Goal: Check status: Check status

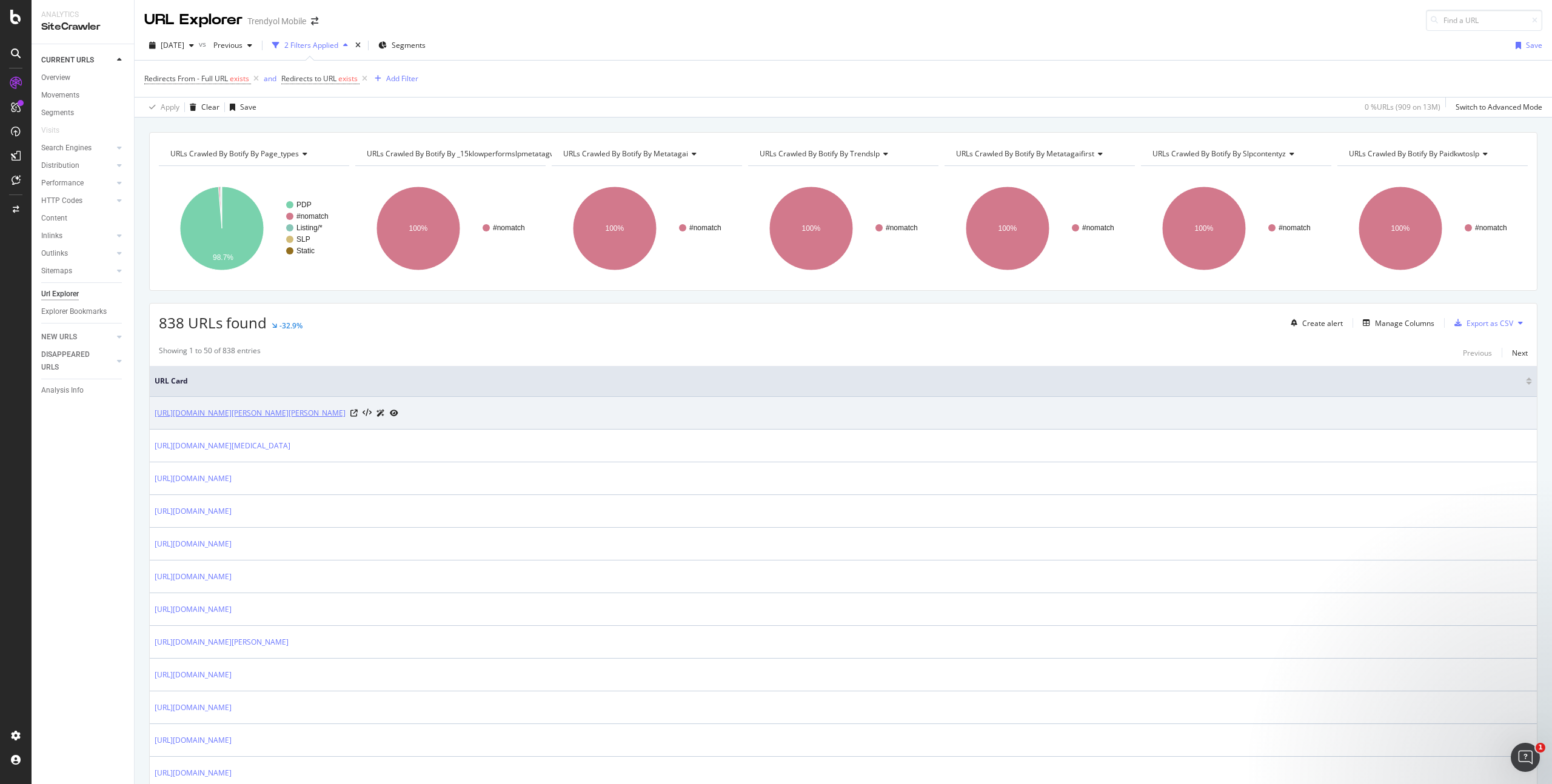
click at [238, 409] on link "[URL][DOMAIN_NAME][PERSON_NAME][PERSON_NAME]" at bounding box center [250, 412] width 191 height 12
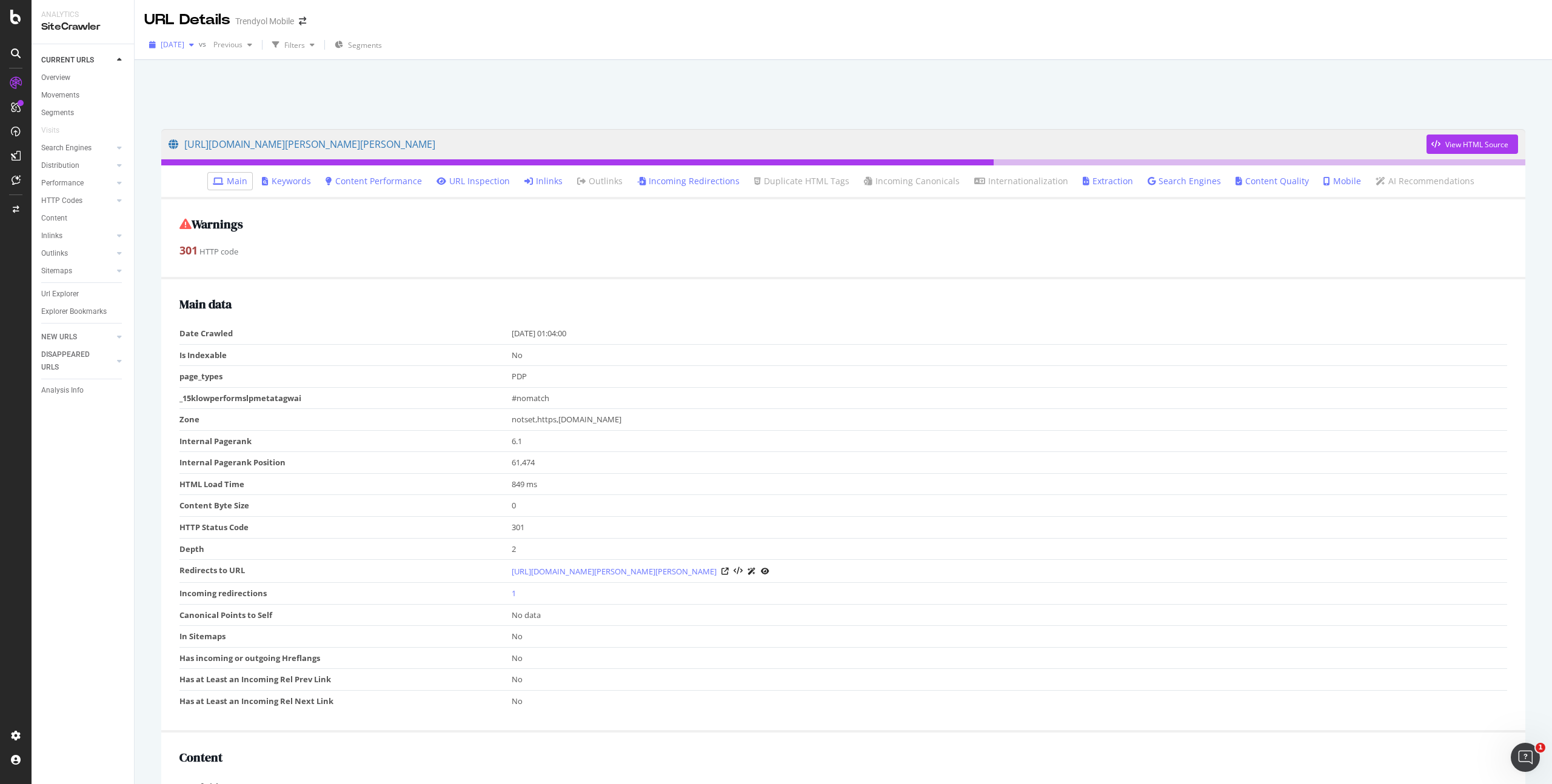
click at [199, 48] on div "2025 Aug. 31st" at bounding box center [171, 45] width 55 height 18
click at [357, 99] on div at bounding box center [843, 91] width 1388 height 52
click at [184, 44] on span "2025 Aug. 31st" at bounding box center [172, 44] width 24 height 10
click at [190, 87] on div "2025 Sep. 21st" at bounding box center [192, 88] width 61 height 11
